Goal: Task Accomplishment & Management: Complete application form

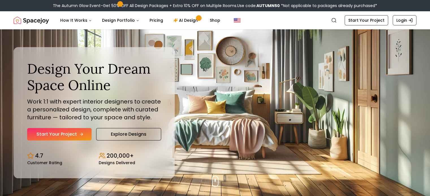
click at [70, 135] on link "Start Your Project" at bounding box center [59, 134] width 64 height 12
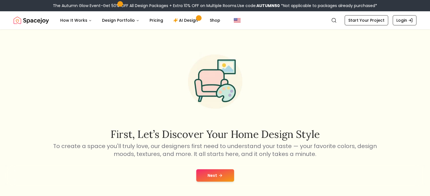
click at [213, 176] on button "Next" at bounding box center [215, 176] width 38 height 12
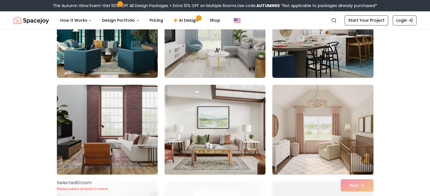
scroll to position [678, 0]
